Goal: Check status

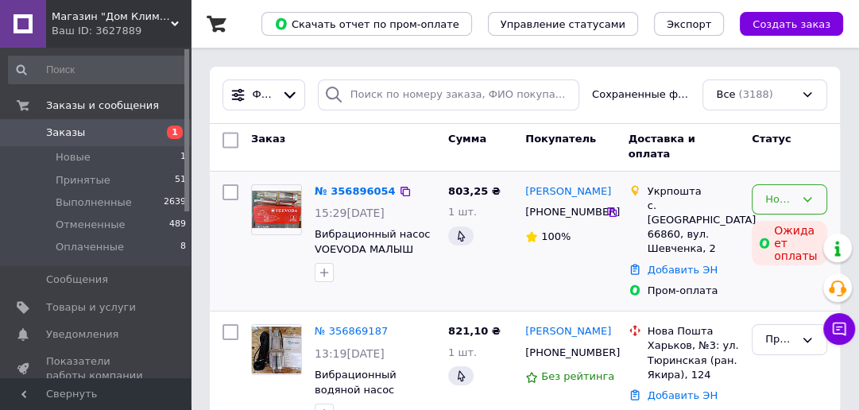
click at [778, 189] on div "Новый" at bounding box center [788, 199] width 75 height 31
click at [778, 229] on li "Принят" at bounding box center [789, 232] width 74 height 29
drag, startPoint x: 534, startPoint y: 214, endPoint x: 588, endPoint y: 213, distance: 54.0
click at [595, 215] on div "[PHONE_NUMBER]" at bounding box center [563, 212] width 83 height 21
copy div "38066817158"
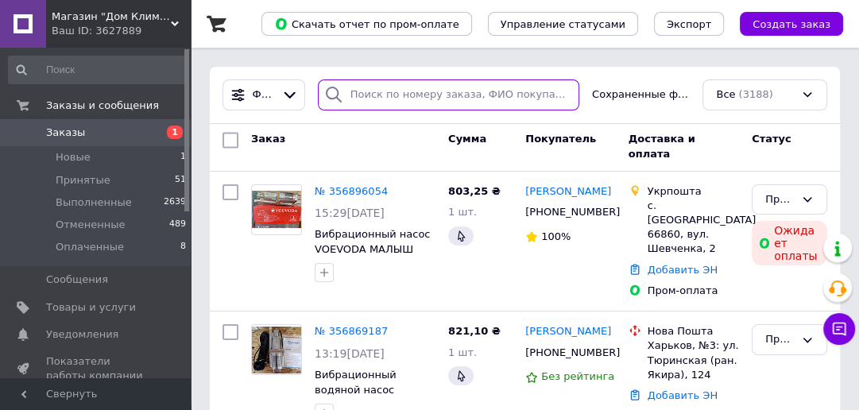
click at [394, 94] on input "search" at bounding box center [448, 94] width 261 height 31
paste input "38066817158"
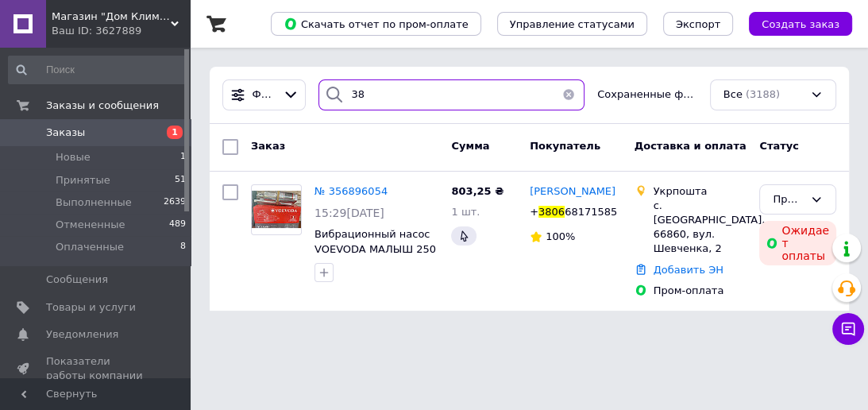
type input "3"
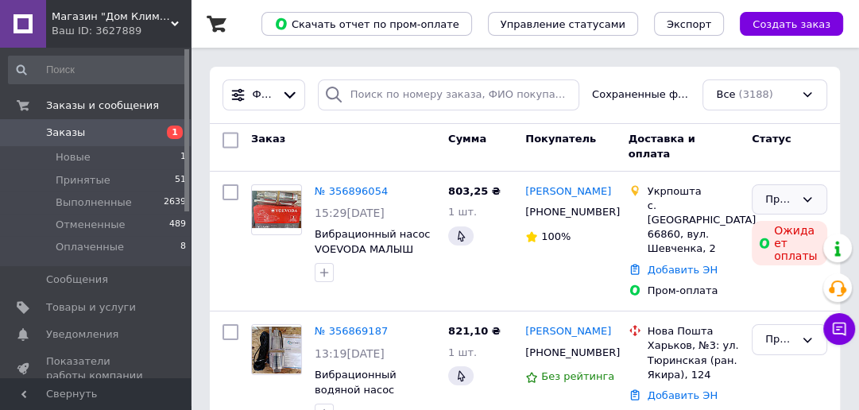
click at [801, 195] on icon at bounding box center [807, 199] width 13 height 13
click at [781, 225] on li "Выполнен" at bounding box center [789, 240] width 74 height 45
